Goal: Find contact information

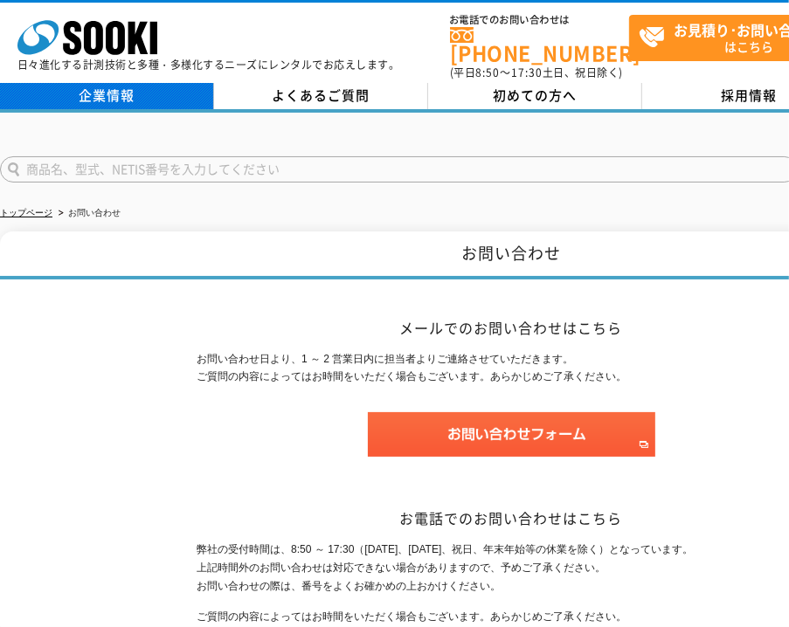
click at [105, 88] on link "企業情報" at bounding box center [107, 96] width 214 height 26
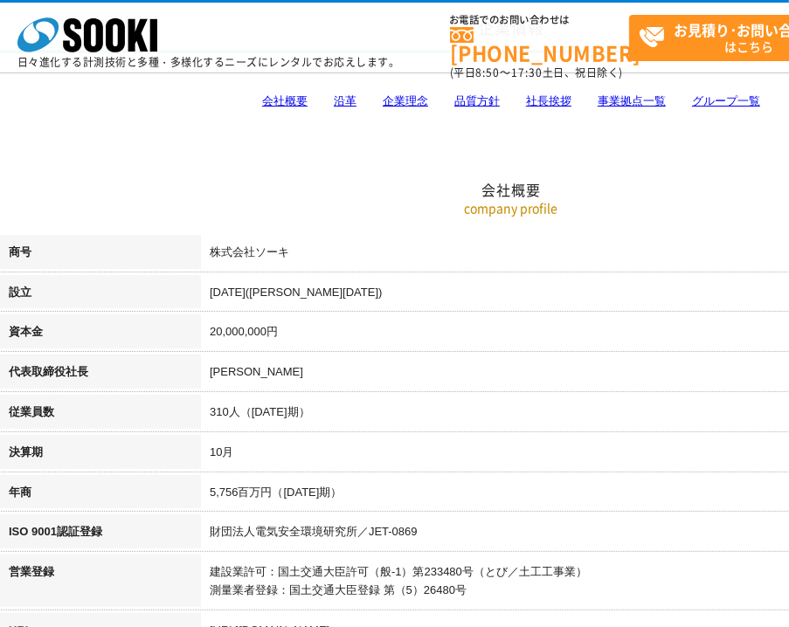
scroll to position [291, 0]
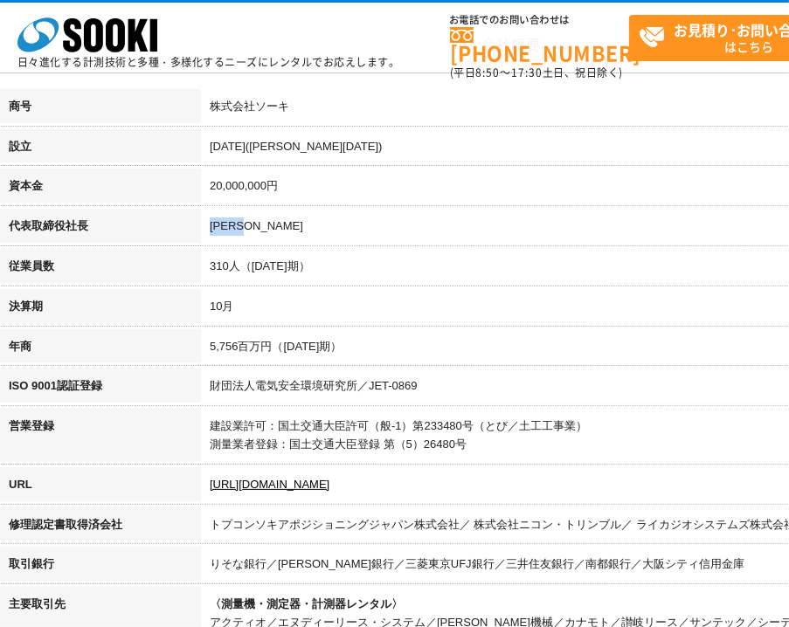
drag, startPoint x: 210, startPoint y: 226, endPoint x: 266, endPoint y: 232, distance: 56.2
click at [266, 232] on td "[PERSON_NAME]" at bounding box center [611, 229] width 821 height 40
copy td "[PERSON_NAME]"
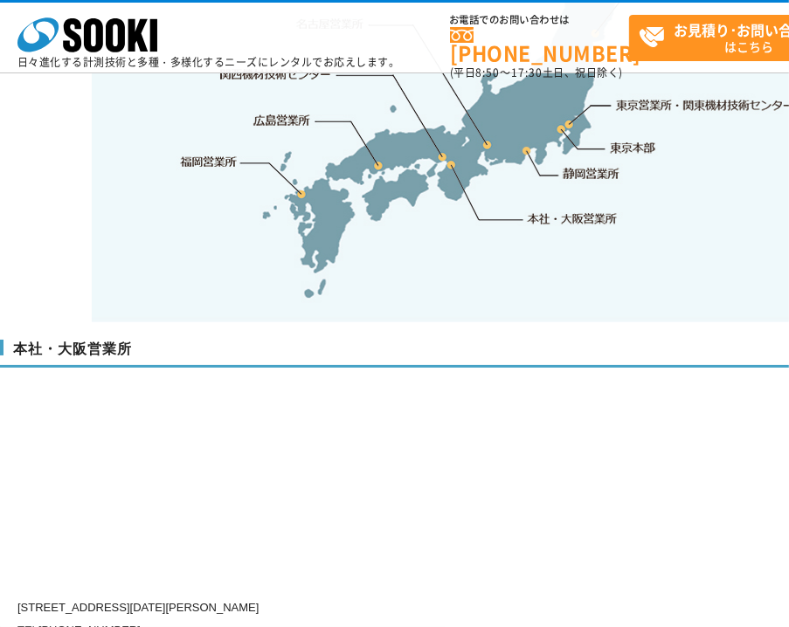
scroll to position [4077, 0]
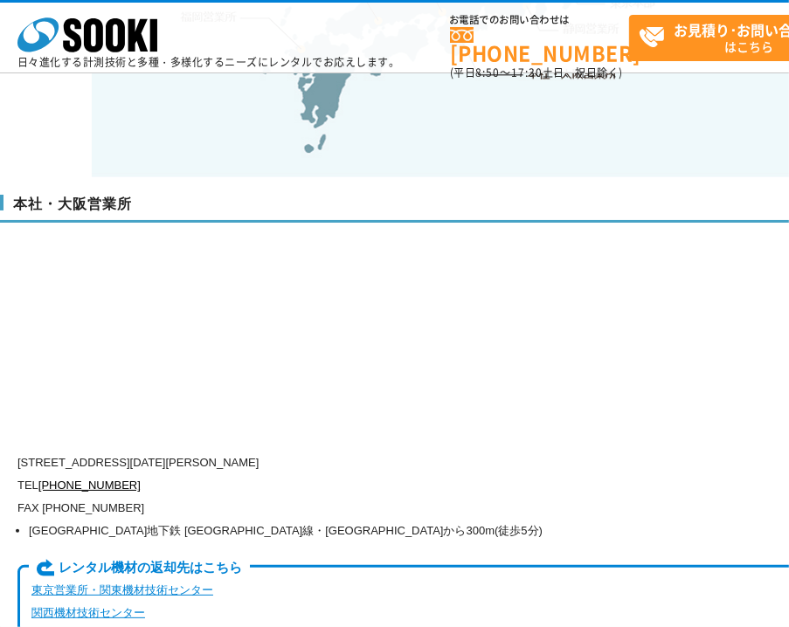
drag, startPoint x: 94, startPoint y: 424, endPoint x: 384, endPoint y: 425, distance: 289.2
click at [384, 452] on p "[STREET_ADDRESS][DATE][PERSON_NAME]" at bounding box center [436, 463] width 839 height 23
copy p "[STREET_ADDRESS][DATE][PERSON_NAME]"
click at [578, 384] on div "本社・大阪営業所 [STREET_ADDRESS][DATE][PERSON_NAME] TEL [PHONE_NUMBER] FAX [PHONE_NUMB…" at bounding box center [511, 421] width 1022 height 488
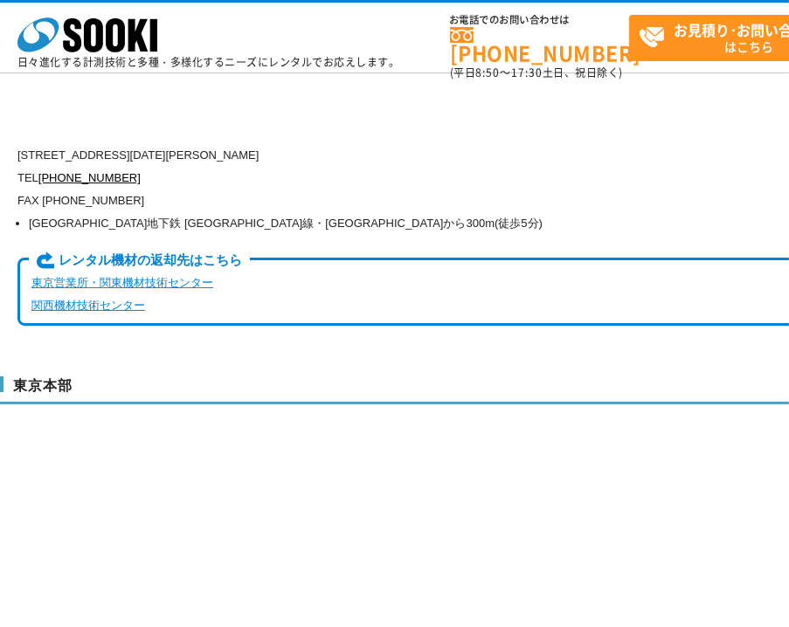
scroll to position [4222, 0]
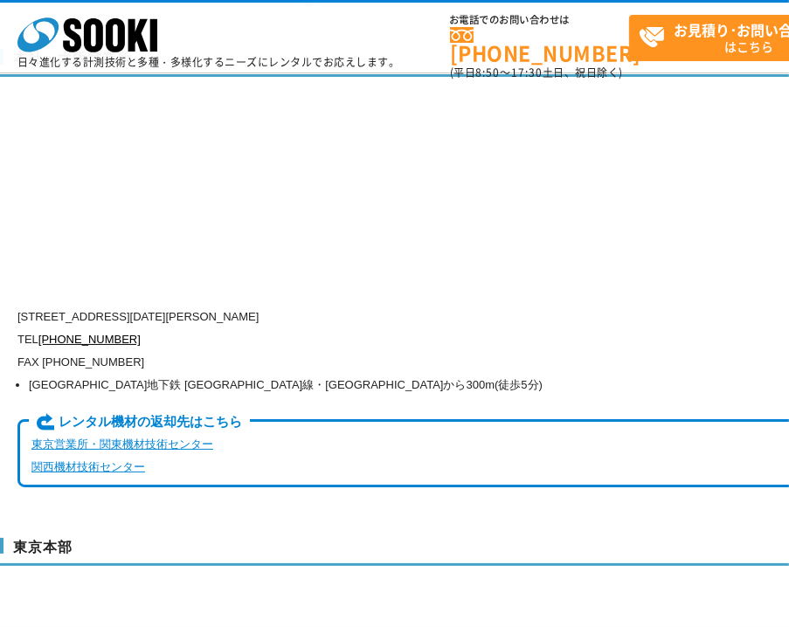
click at [616, 374] on li "[GEOGRAPHIC_DATA]地下鉄 [GEOGRAPHIC_DATA]線・[GEOGRAPHIC_DATA]から300m(徒歩5分)" at bounding box center [442, 385] width 827 height 23
